Goal: Check status: Check status

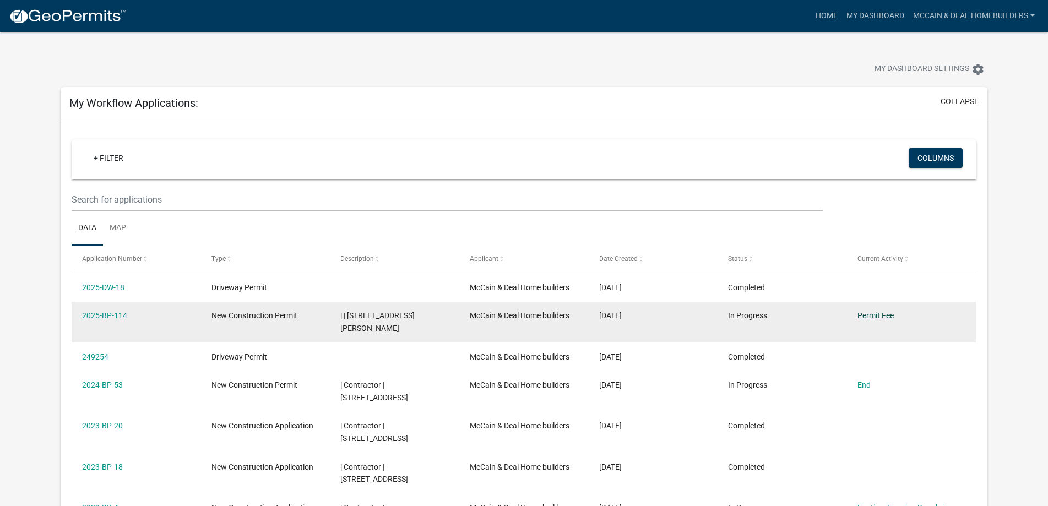
click at [881, 317] on link "Permit Fee" at bounding box center [876, 315] width 36 height 9
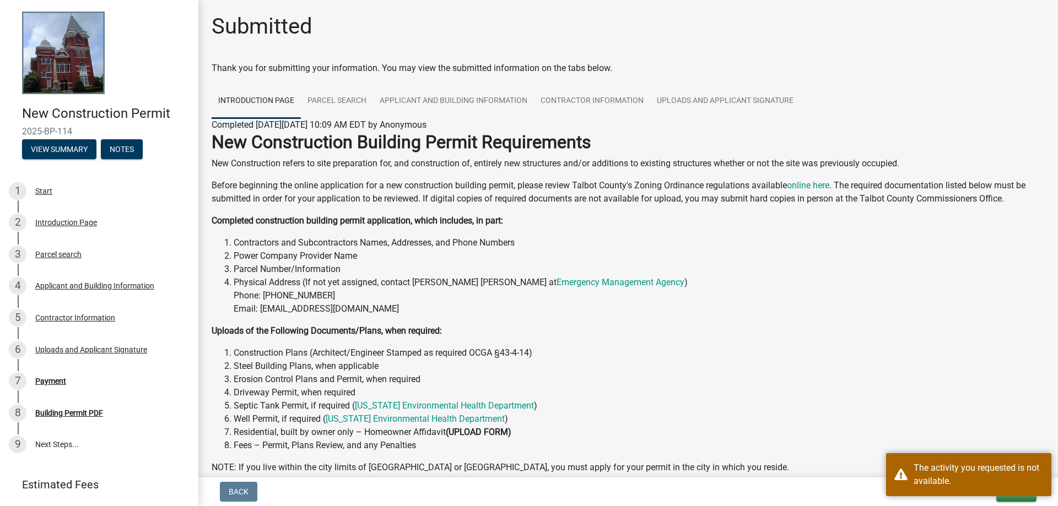
scroll to position [150, 0]
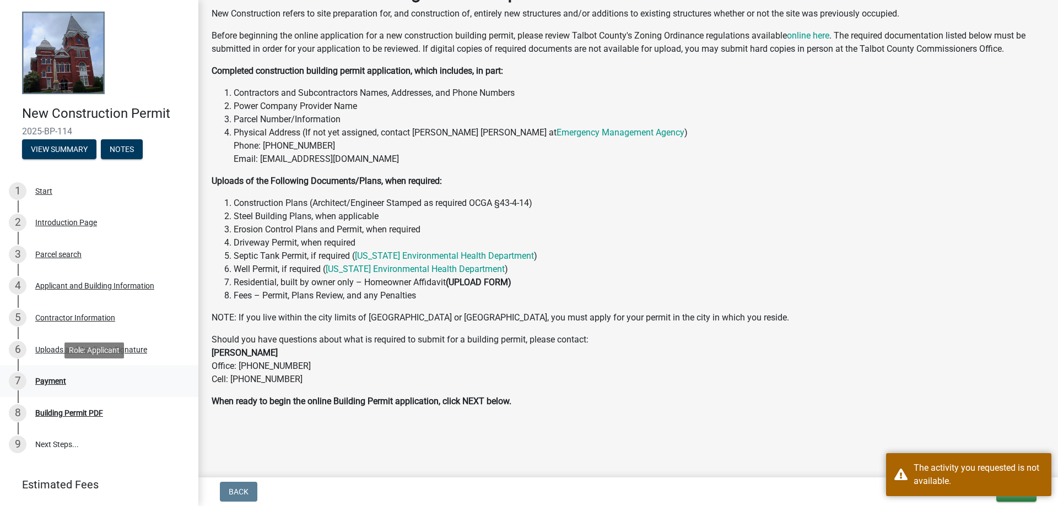
click at [55, 380] on div "Payment" at bounding box center [50, 381] width 31 height 8
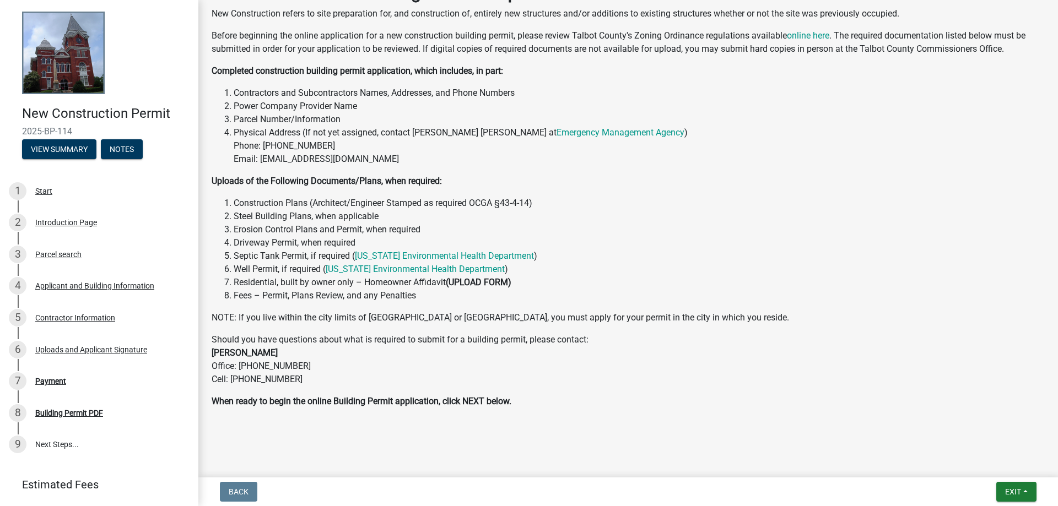
scroll to position [0, 0]
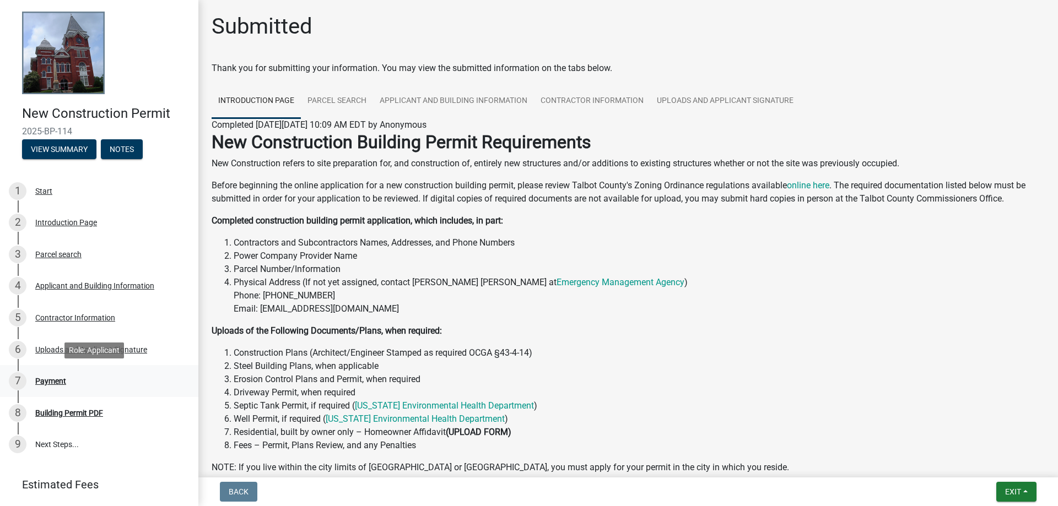
click at [47, 387] on div "7 Payment" at bounding box center [95, 381] width 172 height 18
click at [80, 411] on div "Building Permit PDF" at bounding box center [69, 413] width 68 height 8
drag, startPoint x: 144, startPoint y: 143, endPoint x: 133, endPoint y: 144, distance: 10.5
click at [142, 143] on div "New Construction Permit 2025-BP-114 View Summary Notes" at bounding box center [99, 129] width 181 height 65
click at [133, 144] on button "Notes" at bounding box center [122, 149] width 42 height 20
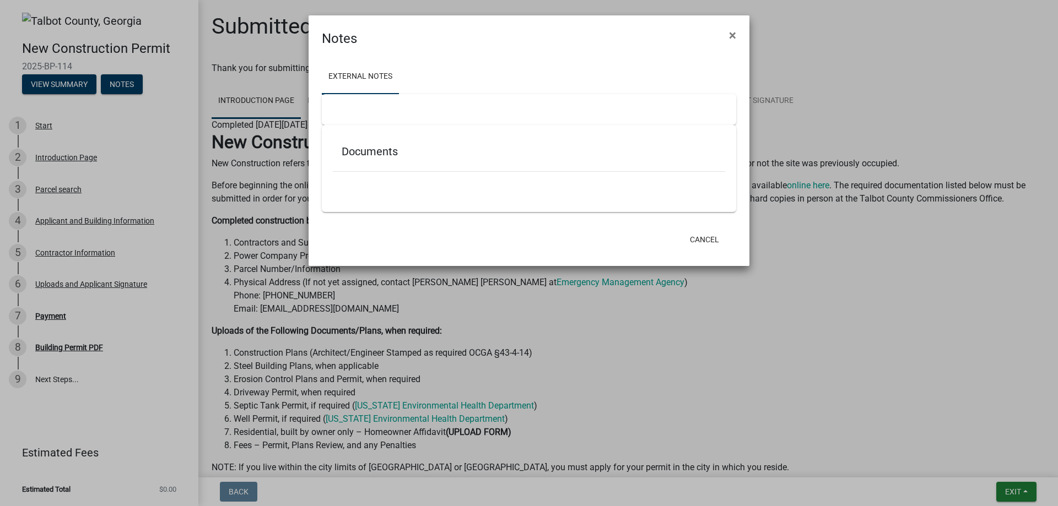
drag, startPoint x: 732, startPoint y: 36, endPoint x: 708, endPoint y: 40, distance: 24.0
click at [732, 36] on span "×" at bounding box center [732, 35] width 7 height 15
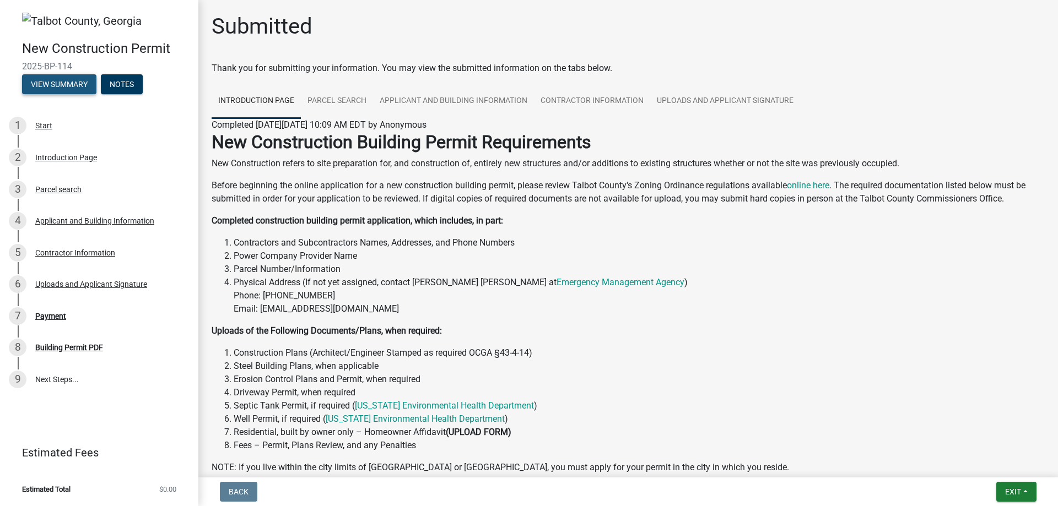
click at [56, 84] on button "View Summary" at bounding box center [59, 84] width 74 height 20
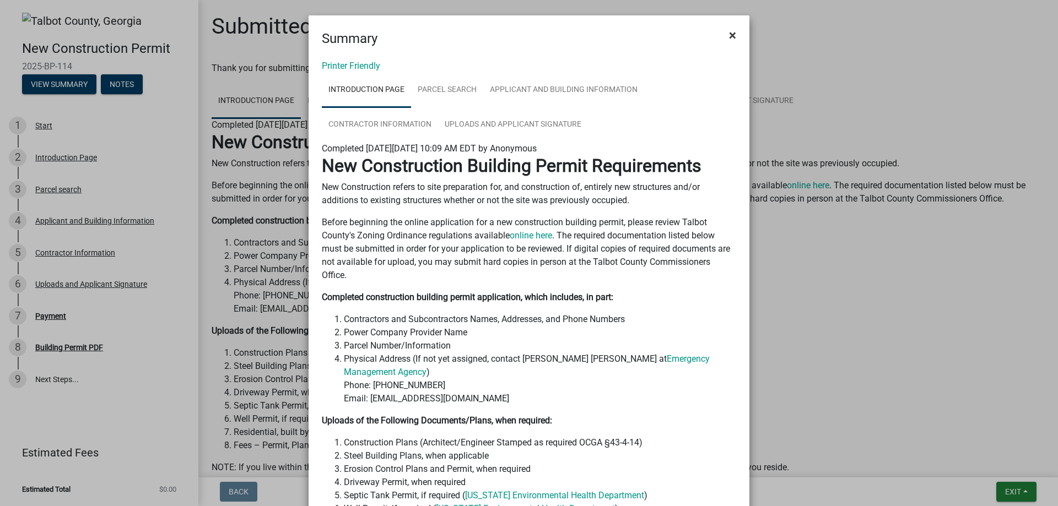
click at [729, 33] on span "×" at bounding box center [732, 35] width 7 height 15
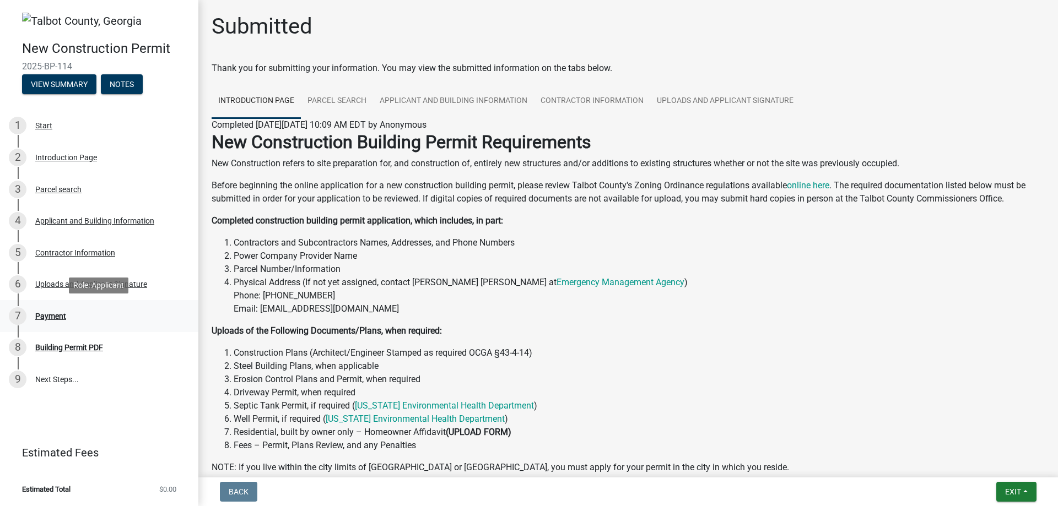
click at [55, 316] on div "Payment" at bounding box center [50, 316] width 31 height 8
drag, startPoint x: 79, startPoint y: 350, endPoint x: 86, endPoint y: 349, distance: 7.2
click at [80, 350] on div "Building Permit PDF" at bounding box center [69, 348] width 68 height 8
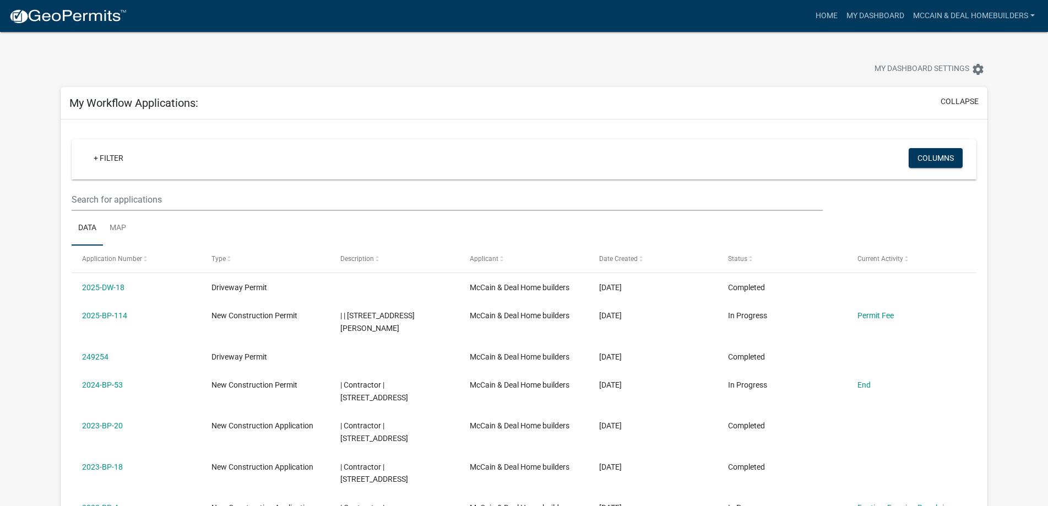
scroll to position [56, 0]
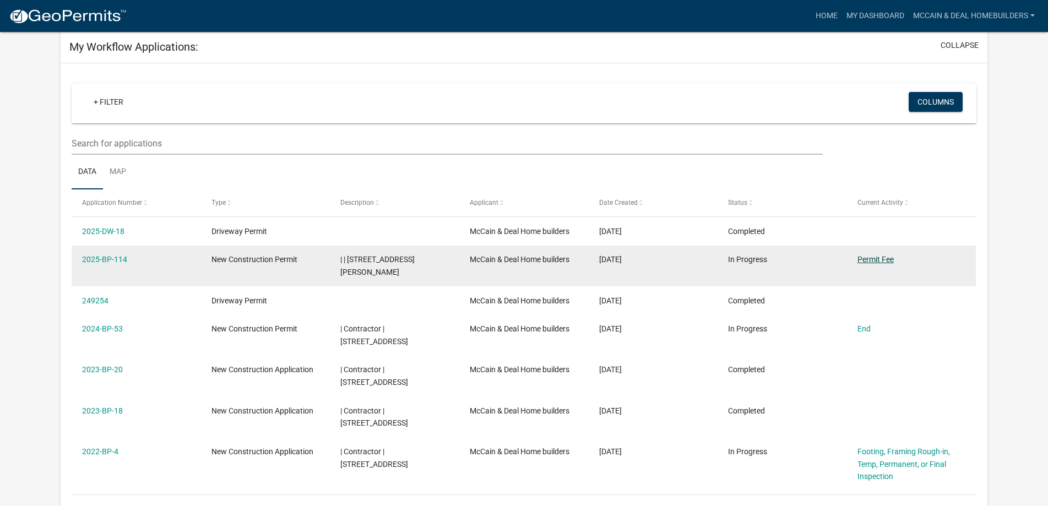
click at [878, 260] on link "Permit Fee" at bounding box center [876, 259] width 36 height 9
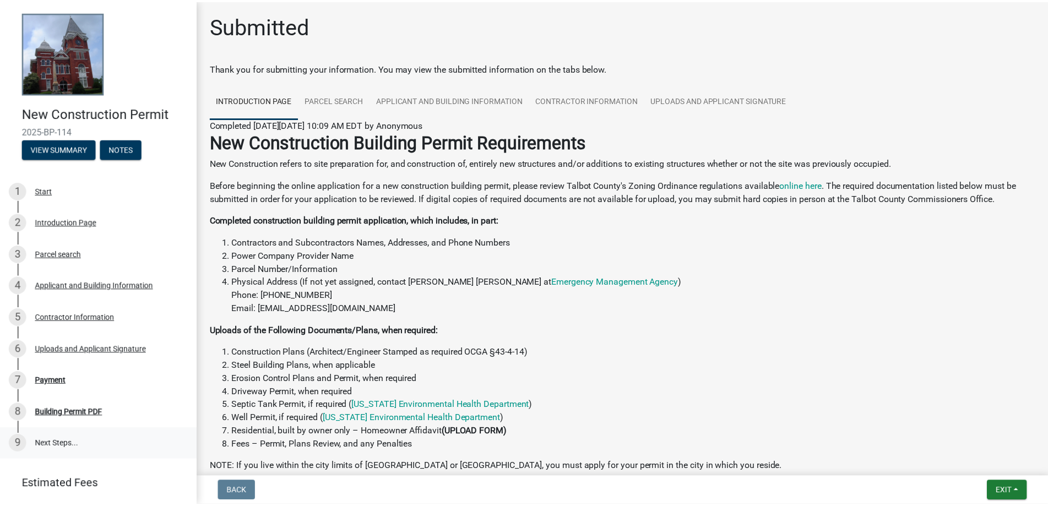
scroll to position [32, 0]
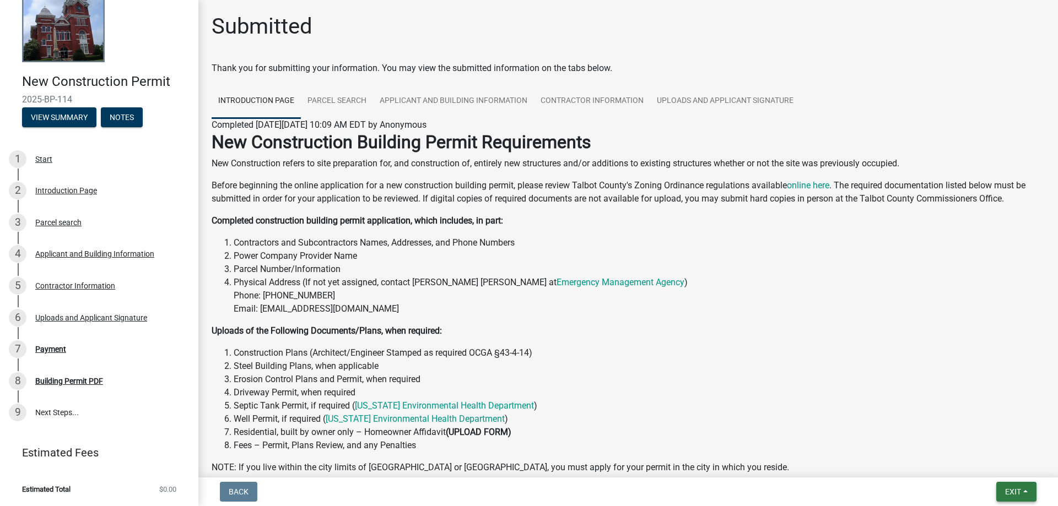
click at [1006, 484] on button "Exit" at bounding box center [1016, 492] width 40 height 20
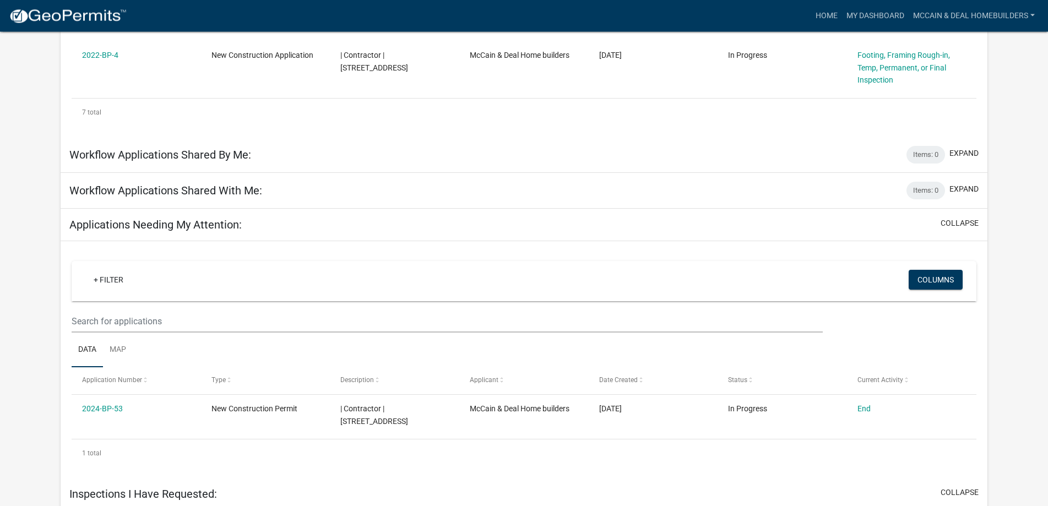
scroll to position [444, 0]
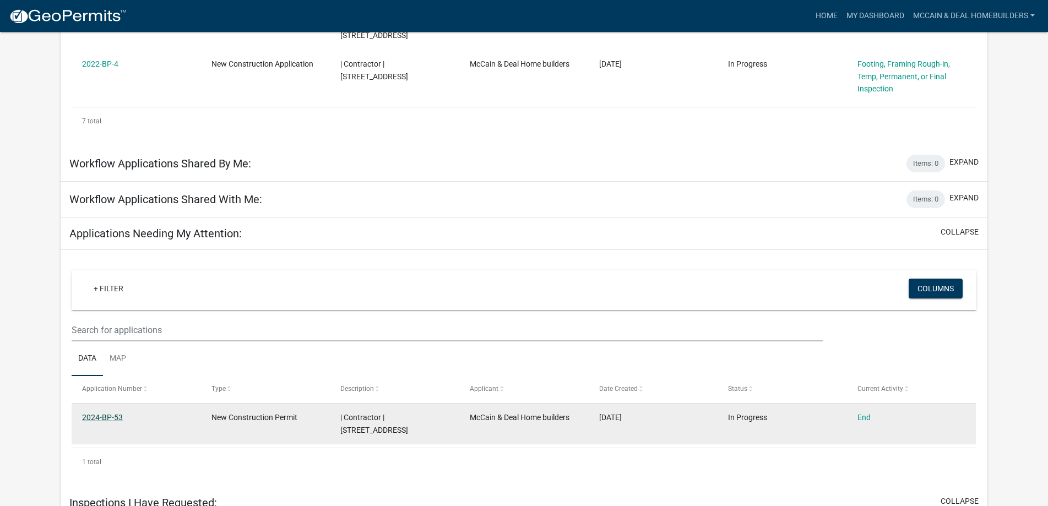
click at [120, 421] on link "2024-BP-53" at bounding box center [102, 417] width 41 height 9
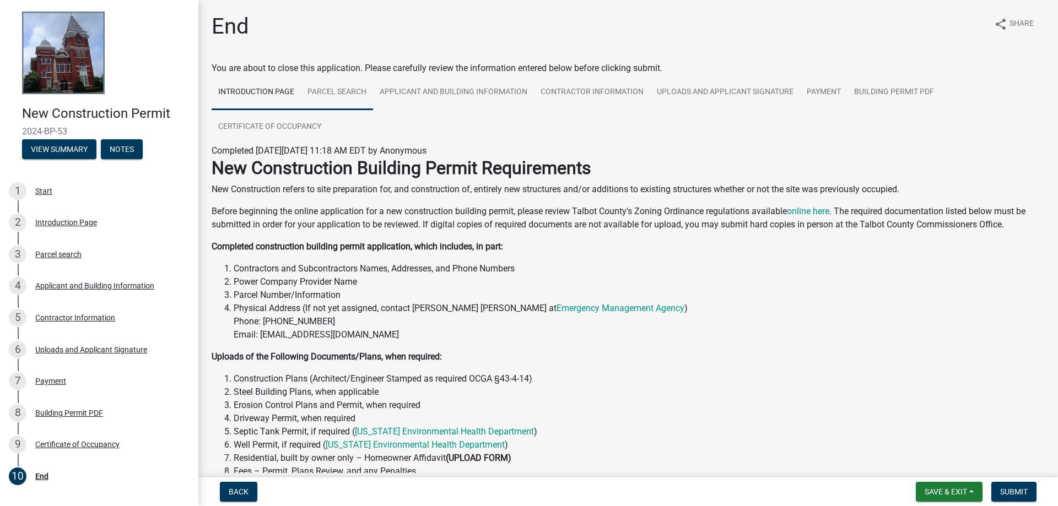
click at [339, 93] on link "Parcel search" at bounding box center [337, 92] width 72 height 35
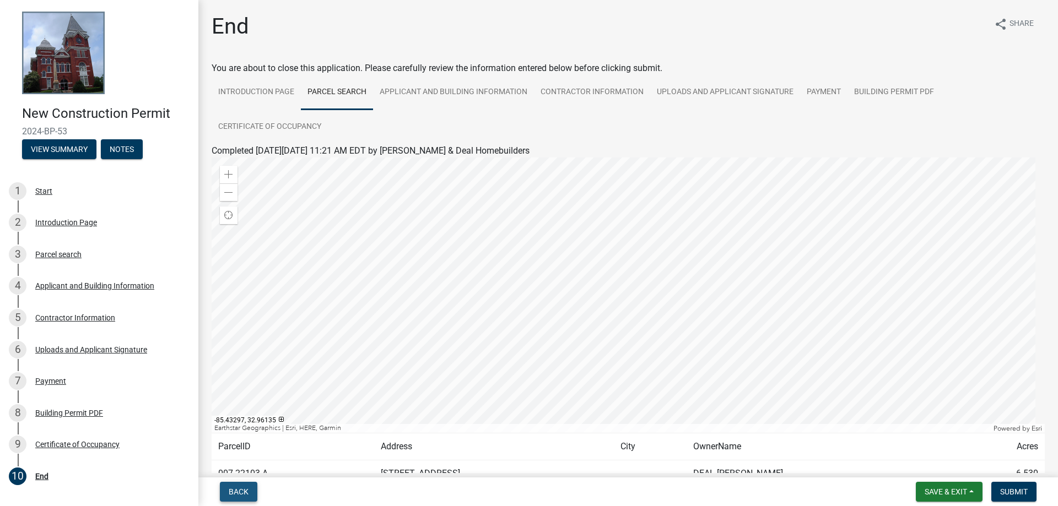
click at [236, 490] on span "Back" at bounding box center [239, 492] width 20 height 9
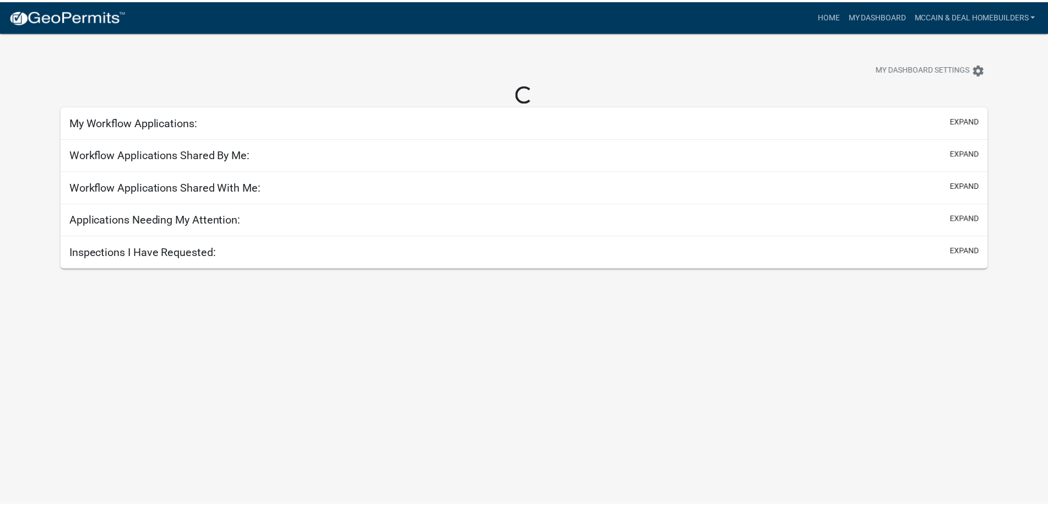
scroll to position [32, 0]
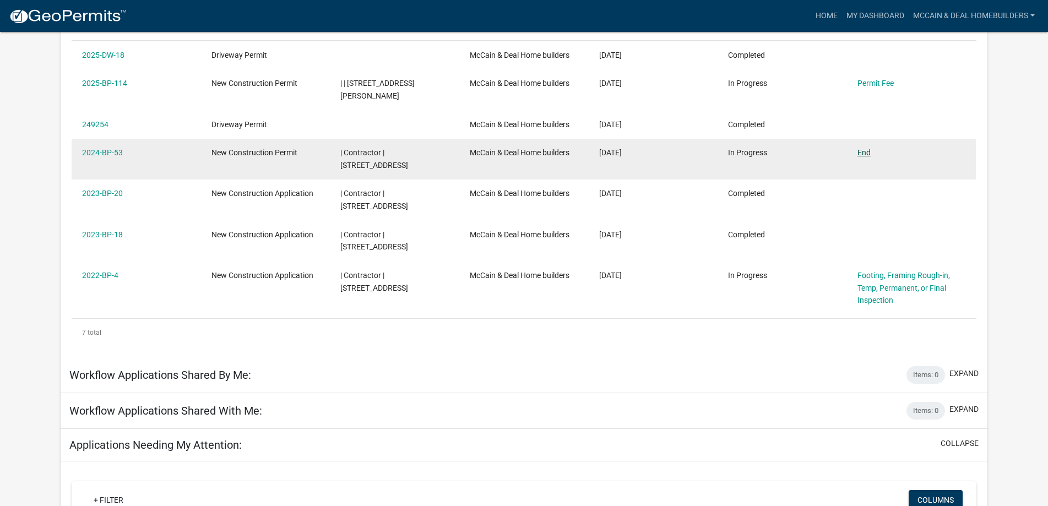
scroll to position [213, 0]
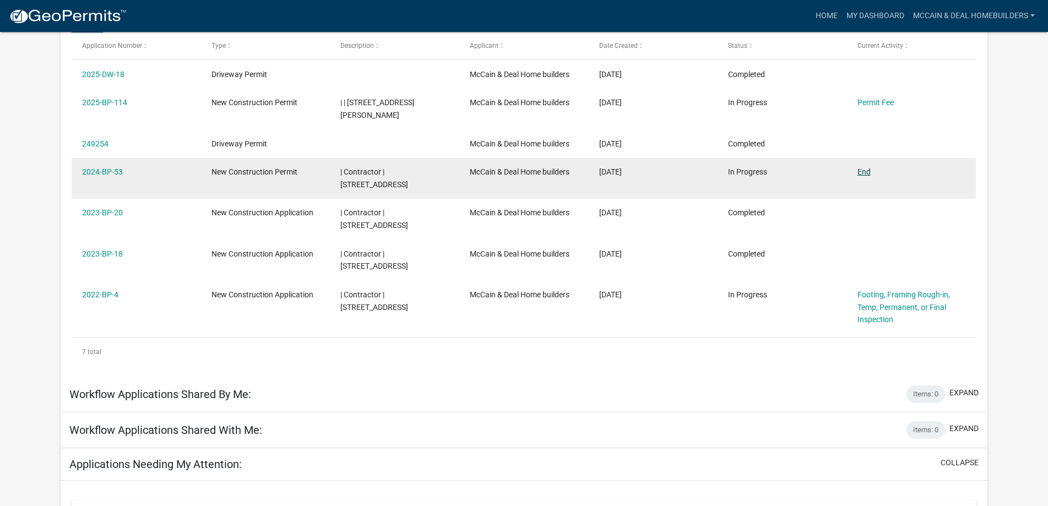
click at [867, 167] on link "End" at bounding box center [864, 171] width 13 height 9
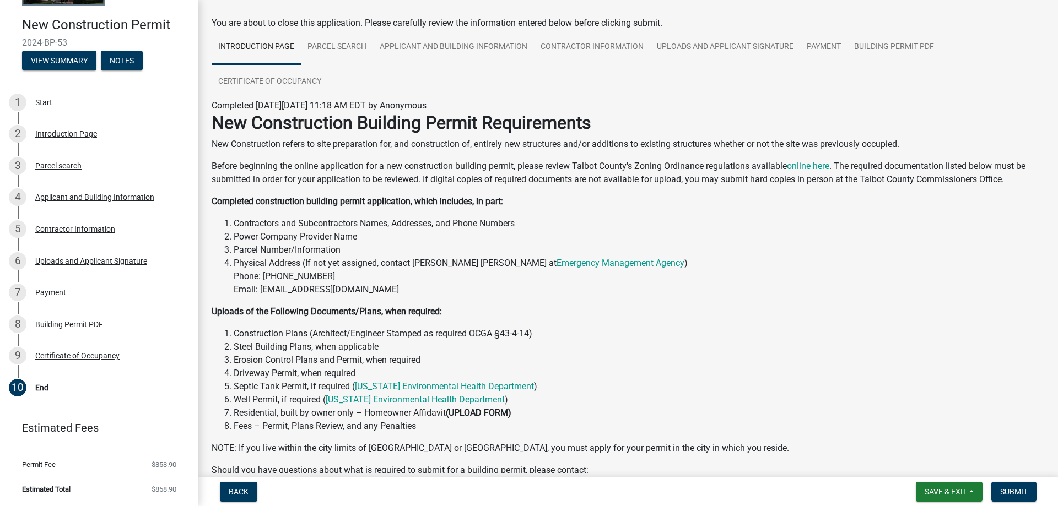
scroll to position [176, 0]
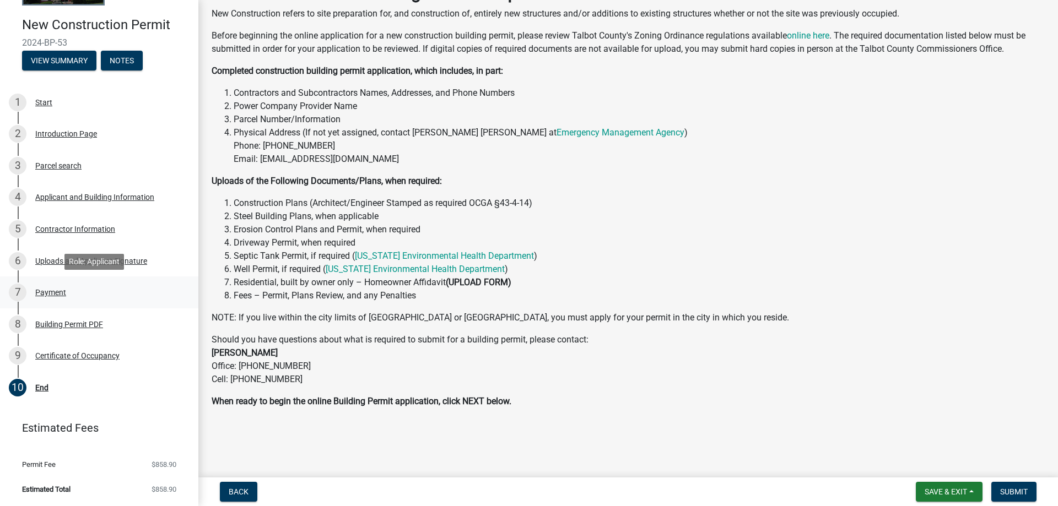
click at [48, 293] on div "Payment" at bounding box center [50, 293] width 31 height 8
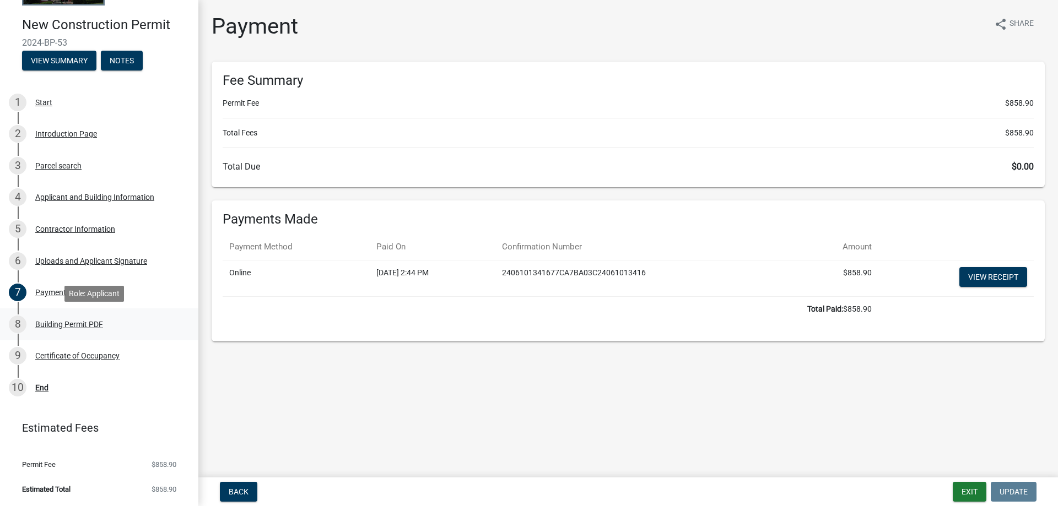
click at [91, 326] on div "Building Permit PDF" at bounding box center [69, 325] width 68 height 8
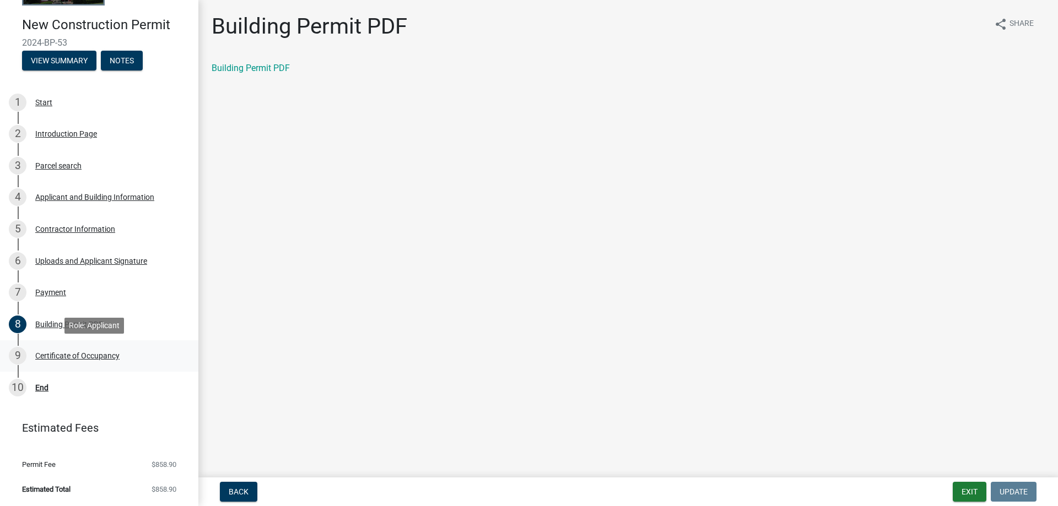
click at [98, 355] on div "Certificate of Occupancy" at bounding box center [77, 356] width 84 height 8
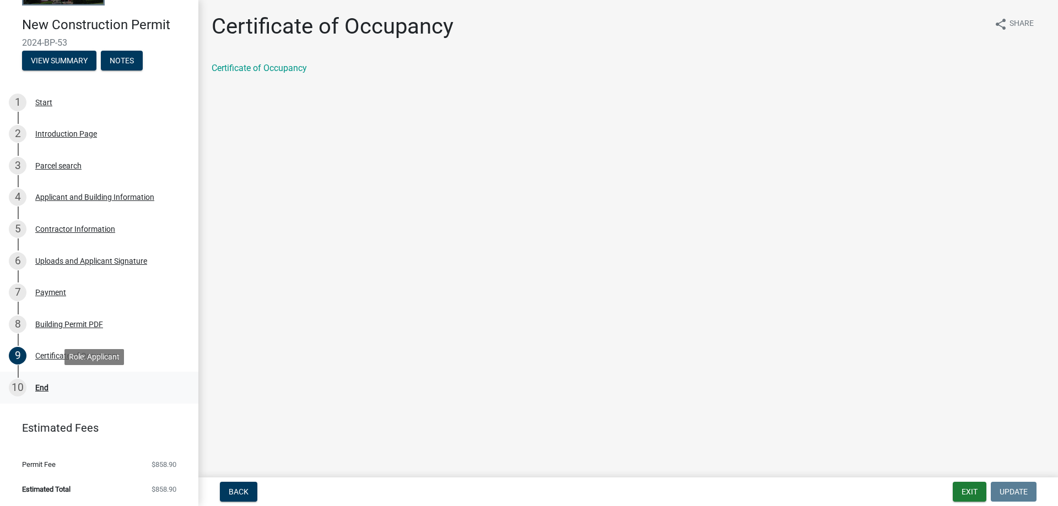
click at [44, 384] on div "End" at bounding box center [41, 388] width 13 height 8
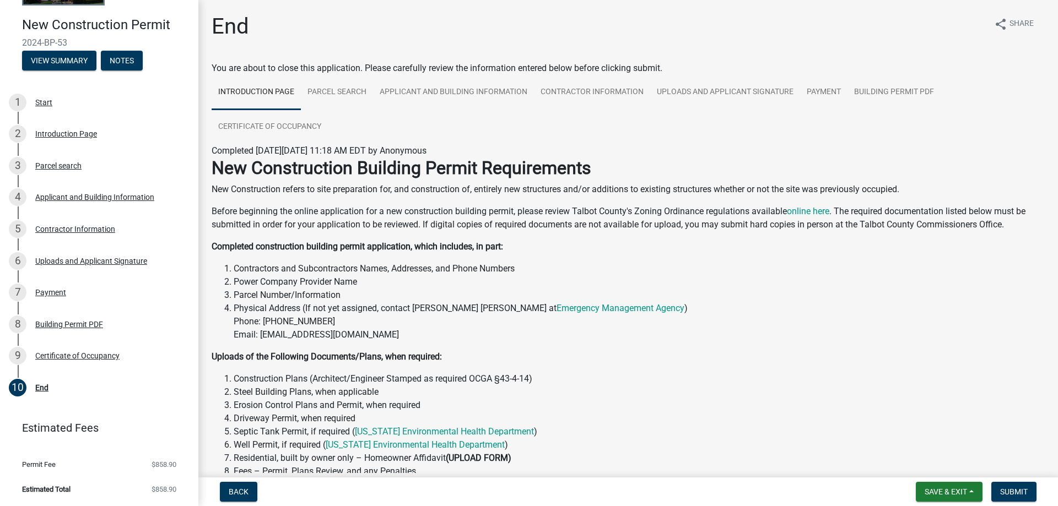
scroll to position [176, 0]
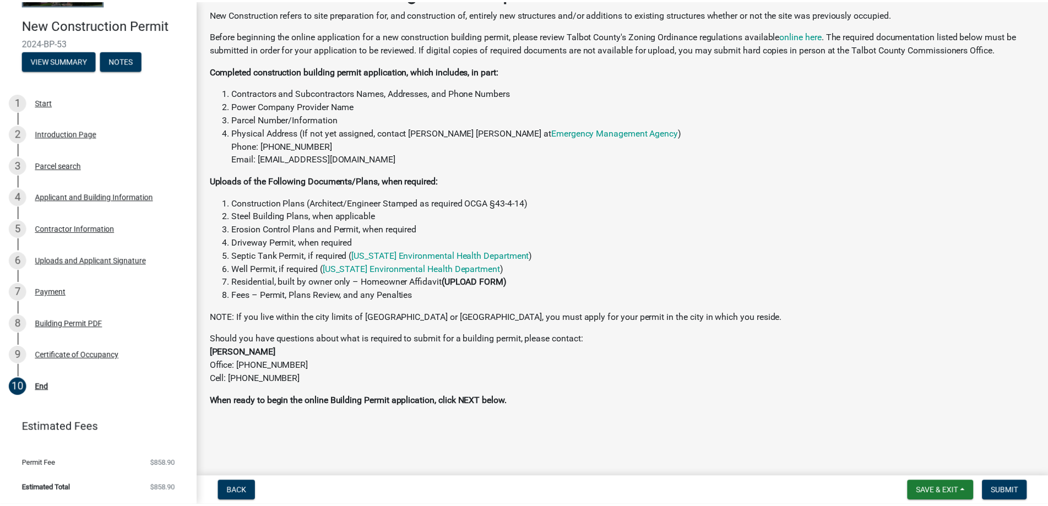
scroll to position [32, 0]
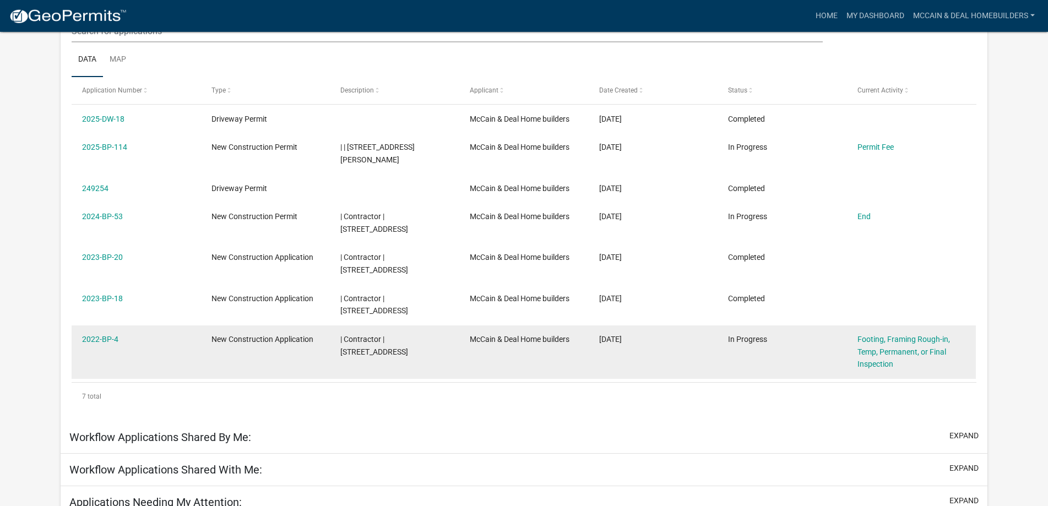
scroll to position [232, 0]
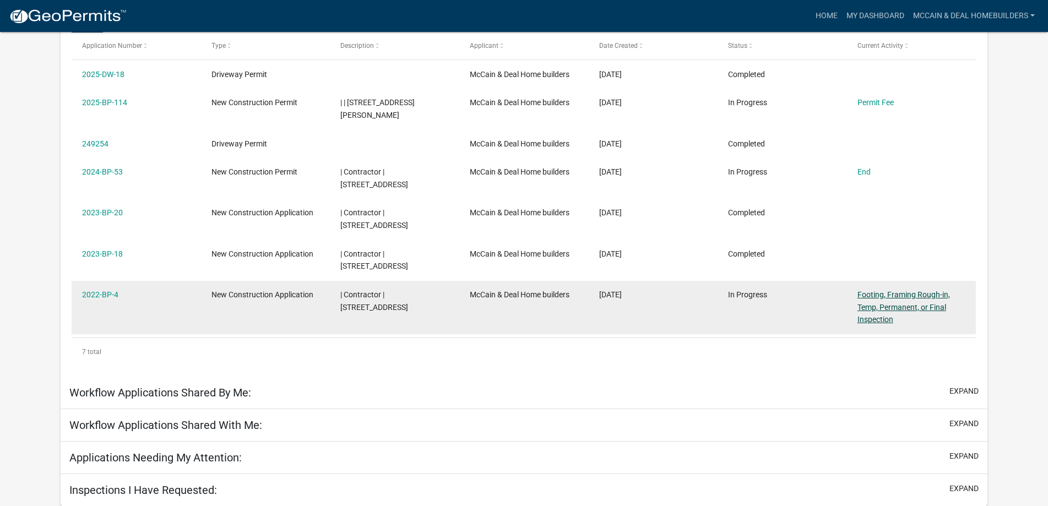
click at [920, 303] on link "Footing, Framing Rough-in, Temp, Permanent, or Final Inspection" at bounding box center [904, 307] width 93 height 34
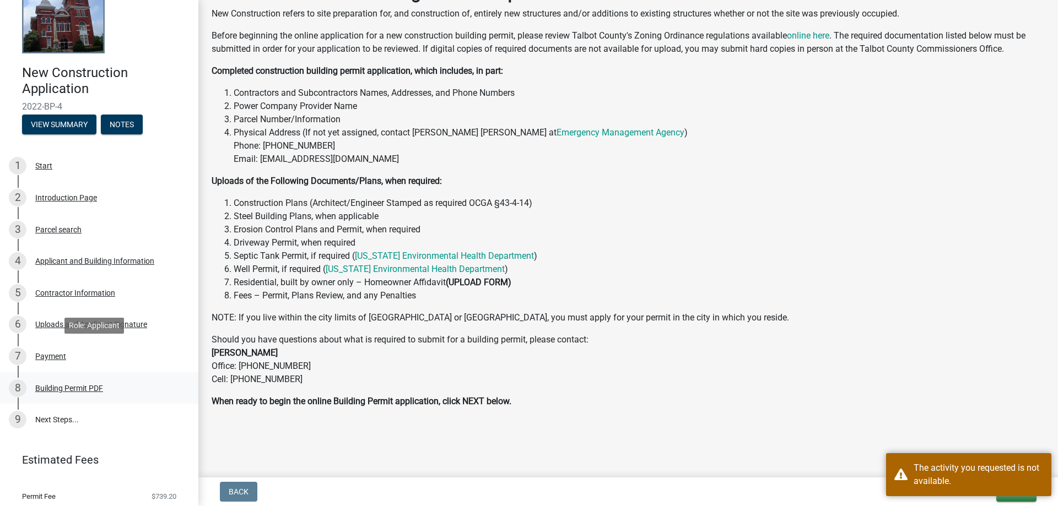
scroll to position [73, 0]
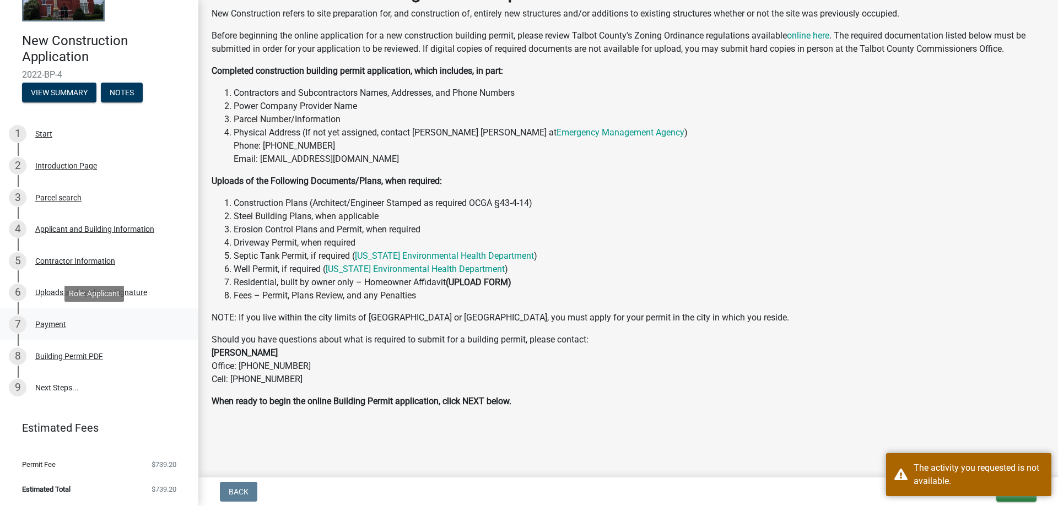
click at [59, 325] on div "Payment" at bounding box center [50, 325] width 31 height 8
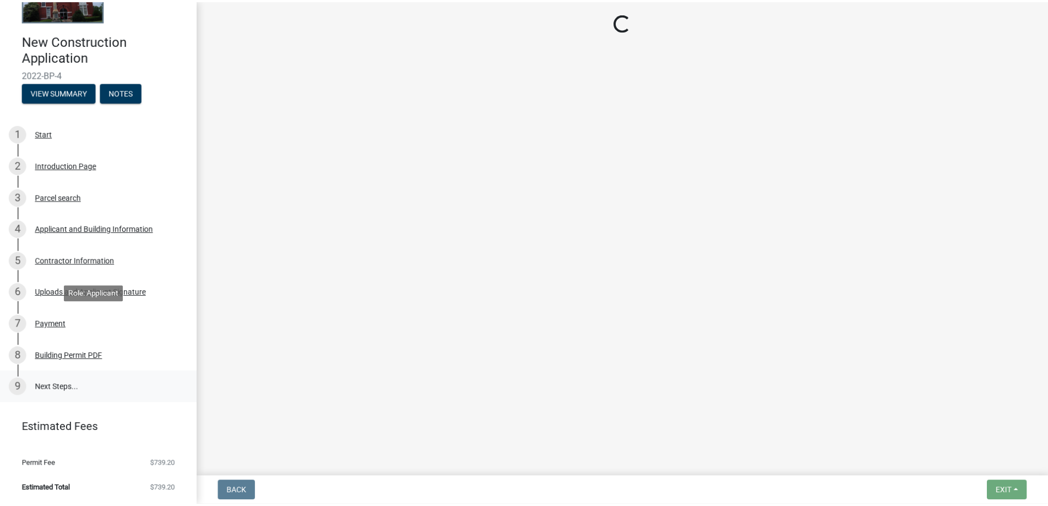
scroll to position [0, 0]
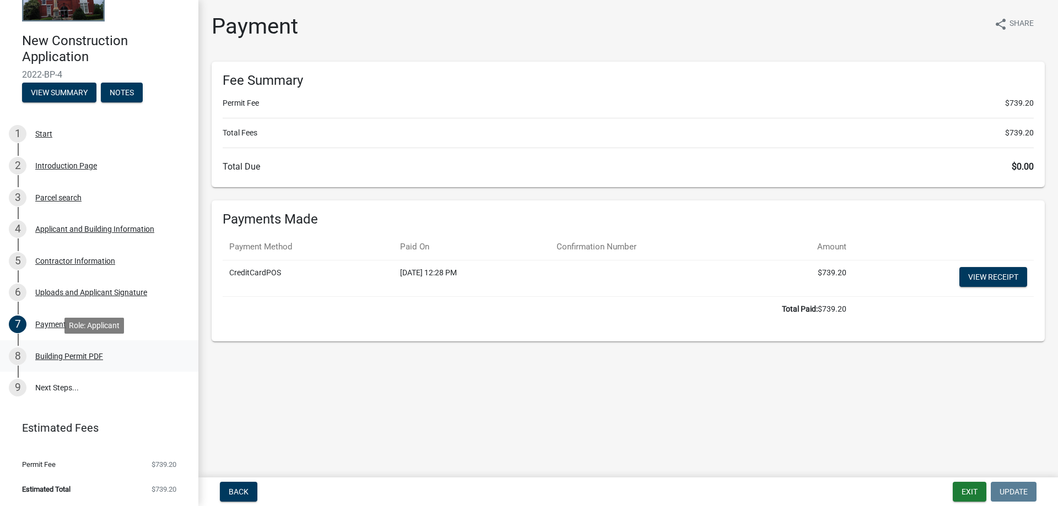
click at [94, 355] on div "Building Permit PDF" at bounding box center [69, 357] width 68 height 8
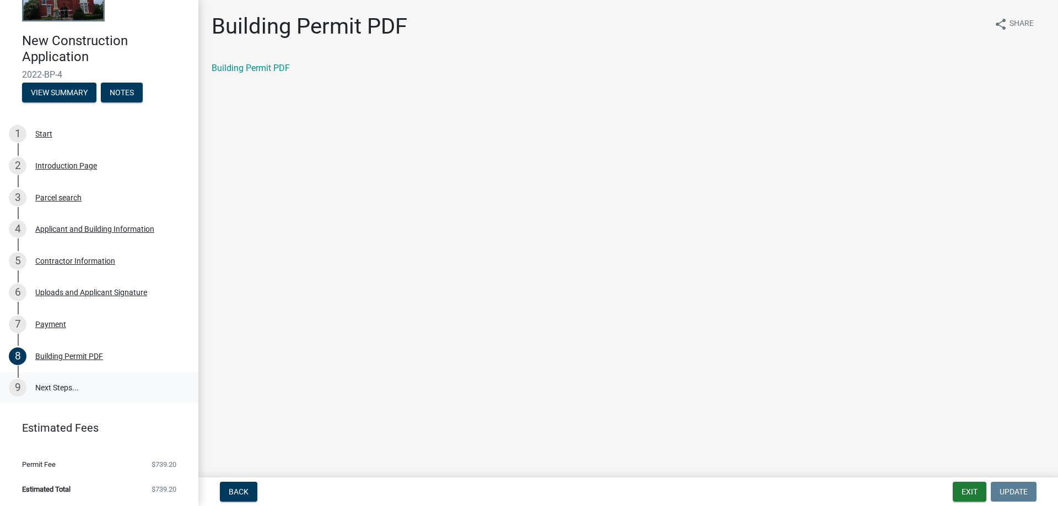
click at [58, 389] on link "9 Next Steps..." at bounding box center [99, 388] width 198 height 32
click at [19, 384] on div "9" at bounding box center [18, 388] width 18 height 18
click at [66, 386] on link "9 Next Steps..." at bounding box center [99, 388] width 198 height 32
click at [971, 487] on button "Exit" at bounding box center [969, 492] width 34 height 20
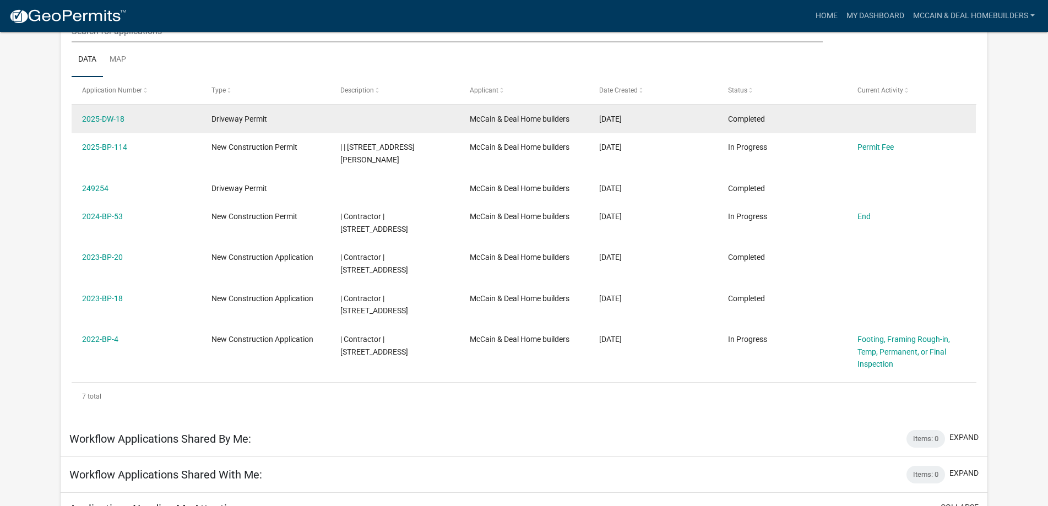
scroll to position [149, 0]
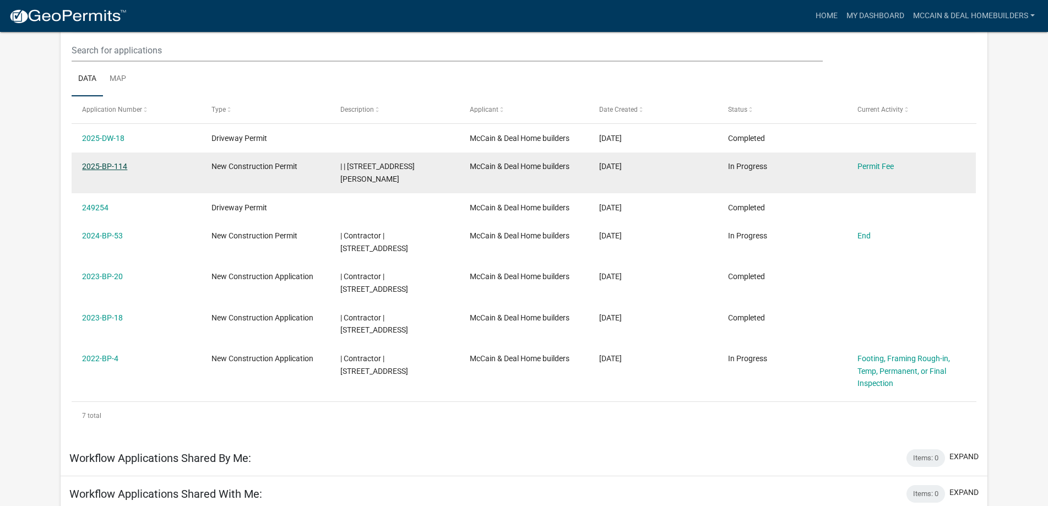
click at [109, 171] on link "2025-BP-114" at bounding box center [104, 166] width 45 height 9
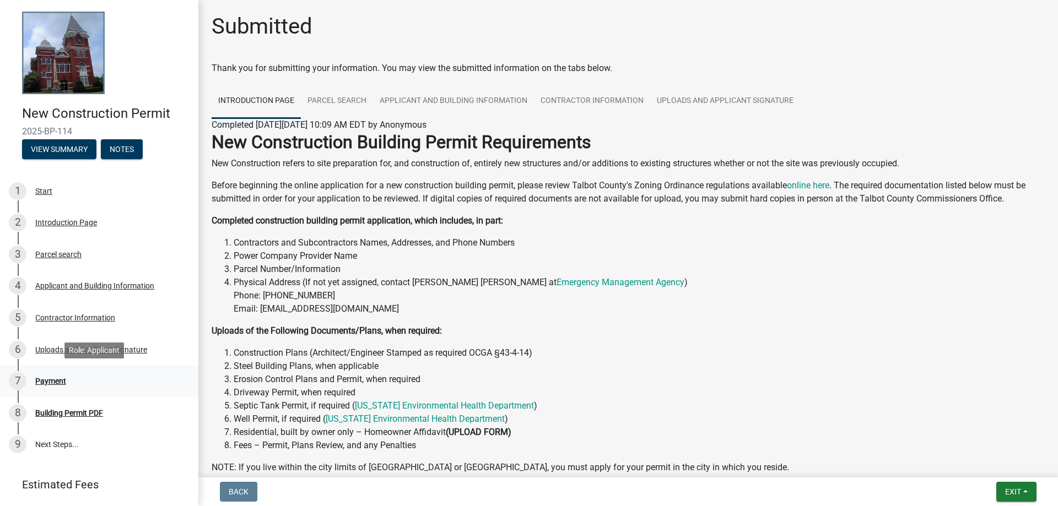
click at [40, 379] on div "Payment" at bounding box center [50, 381] width 31 height 8
drag, startPoint x: 67, startPoint y: 361, endPoint x: 72, endPoint y: 349, distance: 13.1
click at [67, 360] on link "6 Uploads and Applicant Signature" at bounding box center [99, 350] width 198 height 32
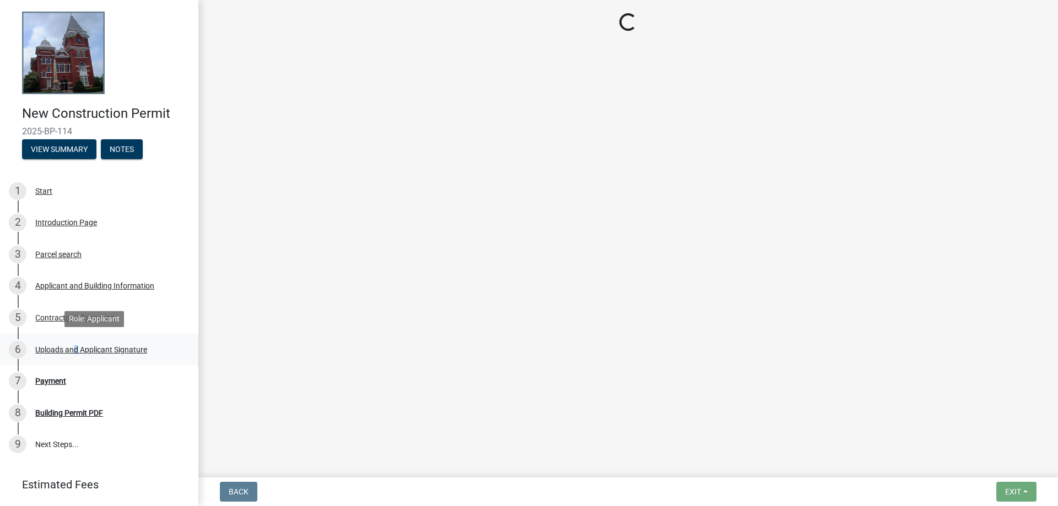
click at [72, 346] on div "6 Uploads and Applicant Signature" at bounding box center [95, 350] width 172 height 18
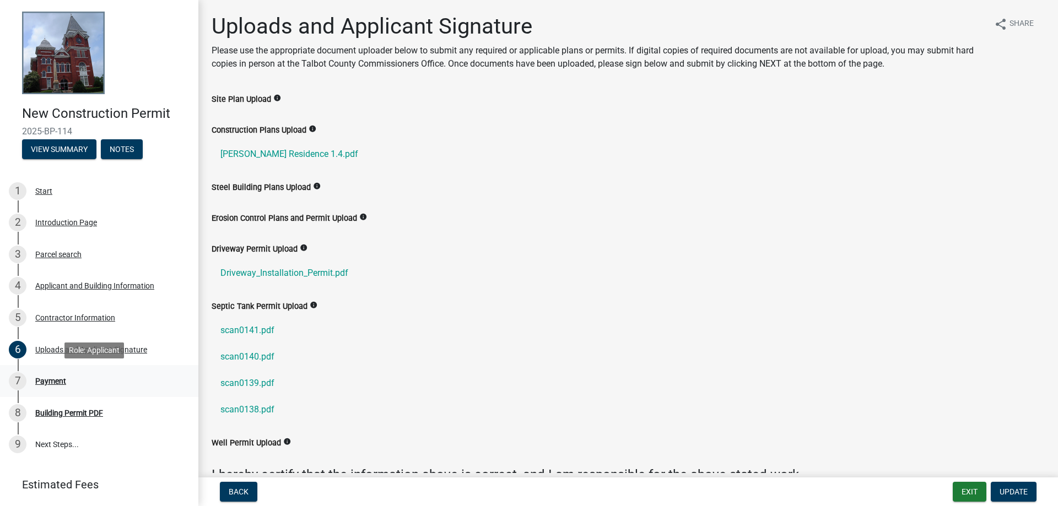
click at [53, 381] on div "Payment" at bounding box center [50, 381] width 31 height 8
